Goal: Information Seeking & Learning: Understand process/instructions

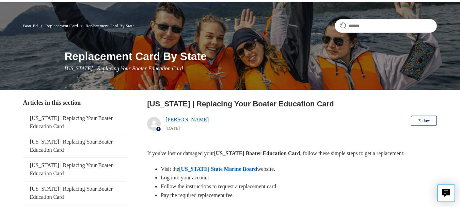
scroll to position [42, 0]
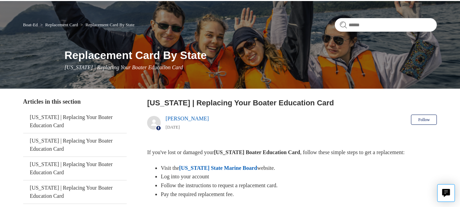
click at [224, 167] on link "[US_STATE] State Marine Board" at bounding box center [218, 168] width 78 height 6
click at [310, 164] on li "Visit the Oregon State Marine Board website." at bounding box center [299, 167] width 276 height 9
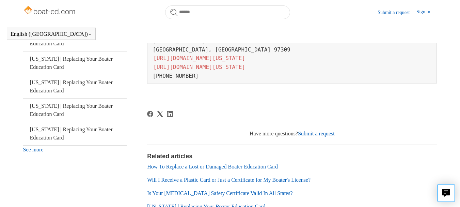
scroll to position [225, 0]
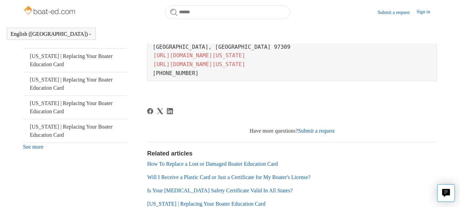
click at [187, 162] on link "How To Replace a Lost or Damaged Boater Education Card" at bounding box center [212, 164] width 131 height 6
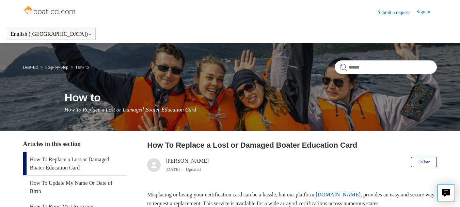
click at [53, 160] on link "How To Replace a Lost or Damaged Boater Education Card" at bounding box center [74, 163] width 103 height 23
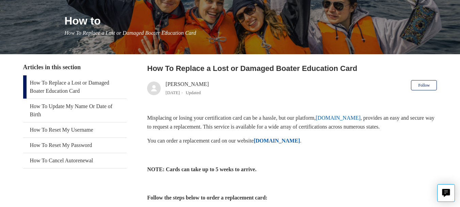
scroll to position [78, 0]
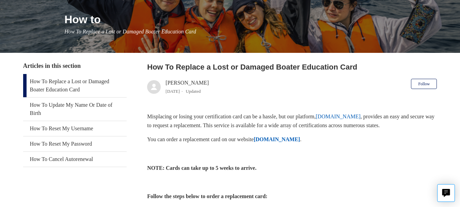
click at [280, 138] on strong "ILostMyCard.com" at bounding box center [277, 139] width 46 height 6
